Goal: Navigation & Orientation: Find specific page/section

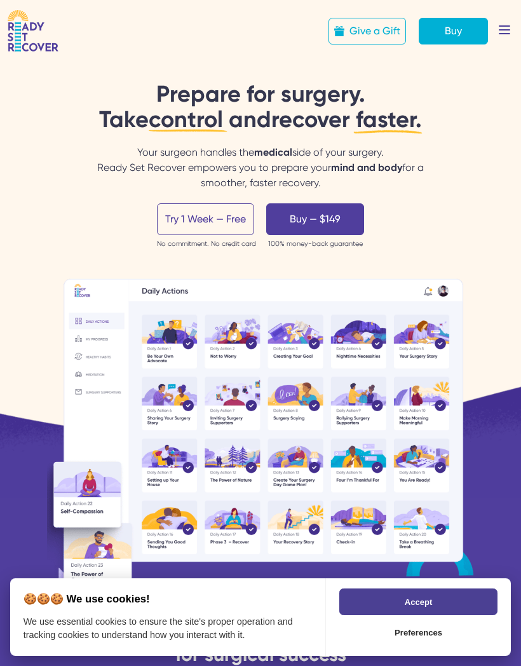
click at [175, 336] on img at bounding box center [260, 444] width 427 height 333
click at [240, 339] on img at bounding box center [260, 444] width 427 height 333
click at [503, 34] on icon at bounding box center [505, 30] width 28 height 28
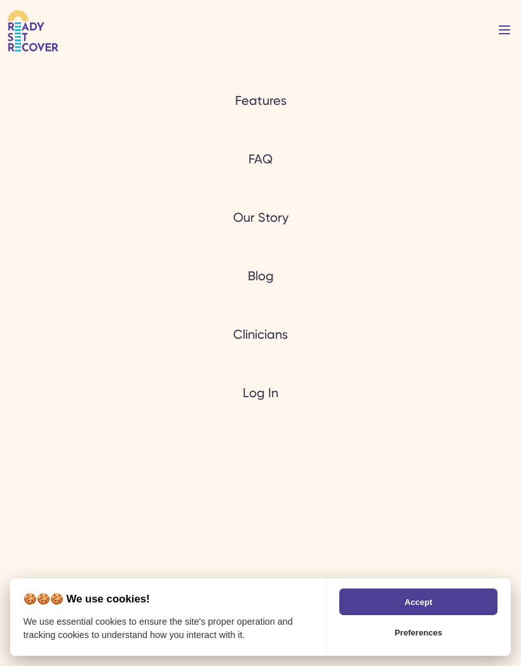
click at [270, 105] on link "Features" at bounding box center [261, 101] width 52 height 18
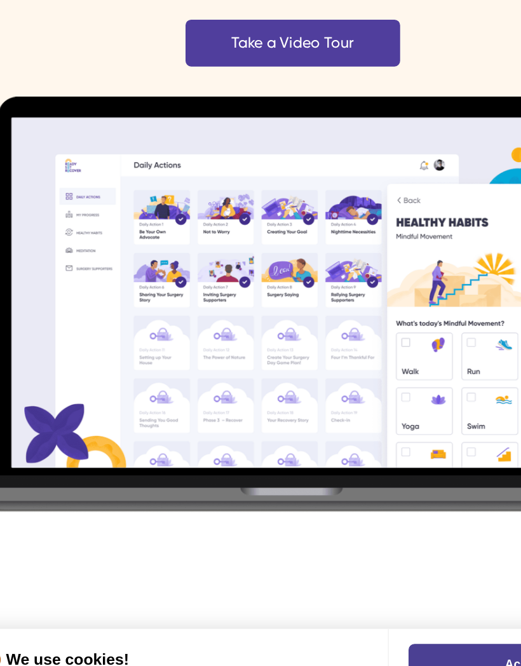
click at [241, 217] on img at bounding box center [261, 359] width 502 height 284
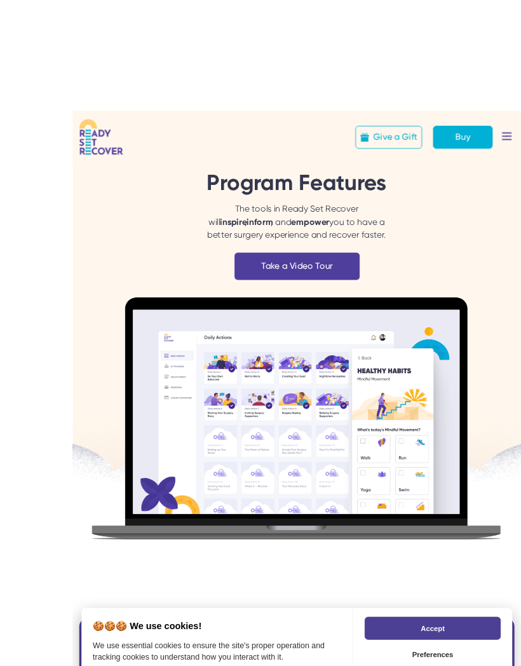
scroll to position [24, 0]
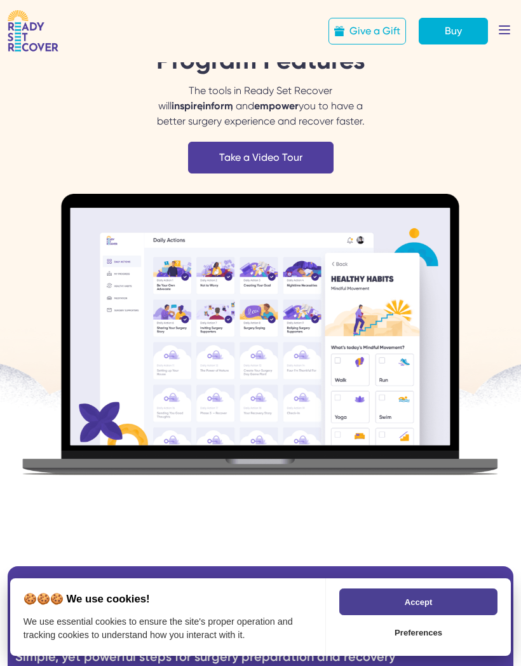
click at [501, 35] on icon at bounding box center [505, 30] width 28 height 28
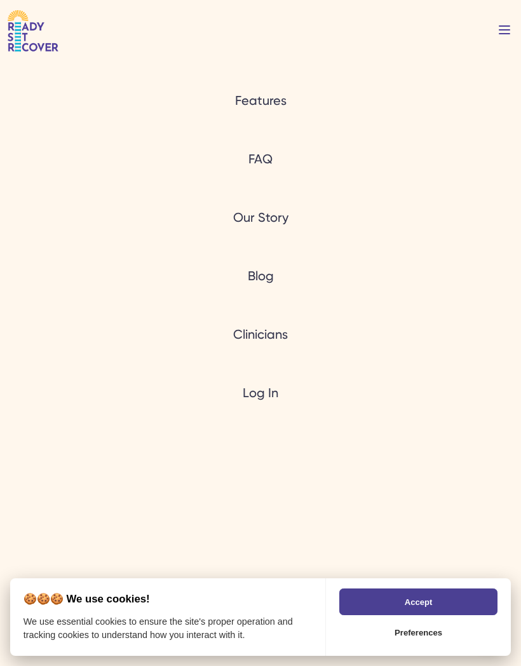
scroll to position [0, 0]
click at [265, 107] on link "Features" at bounding box center [261, 101] width 52 height 18
